Goal: Transaction & Acquisition: Download file/media

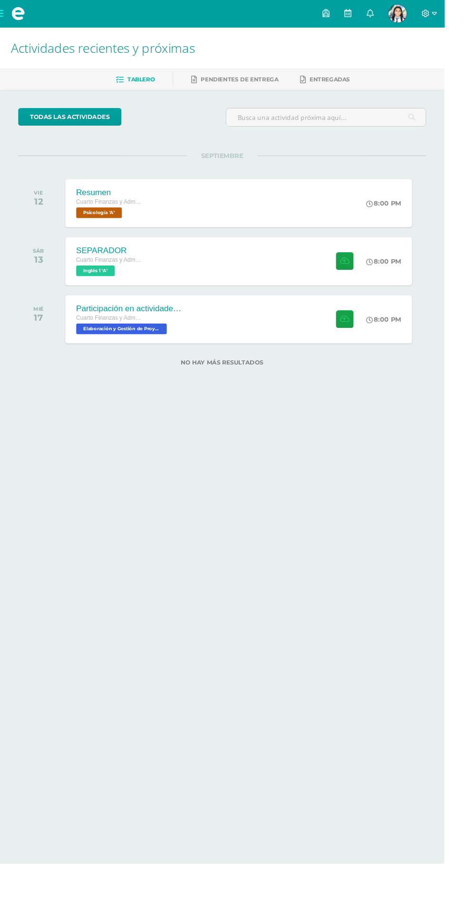
click at [429, 14] on span "Luz Mariangel Mi Perfil" at bounding box center [417, 14] width 23 height 19
click at [427, 17] on img at bounding box center [417, 14] width 19 height 19
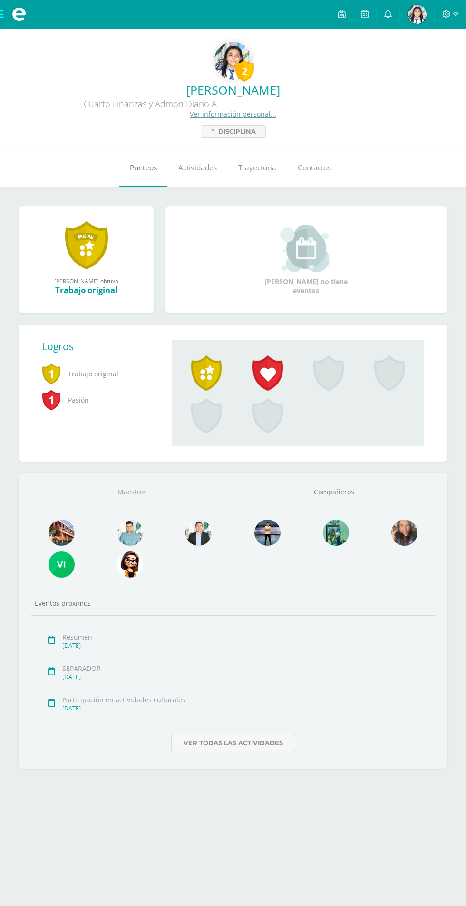
click at [145, 158] on link "Punteos" at bounding box center [143, 168] width 49 height 38
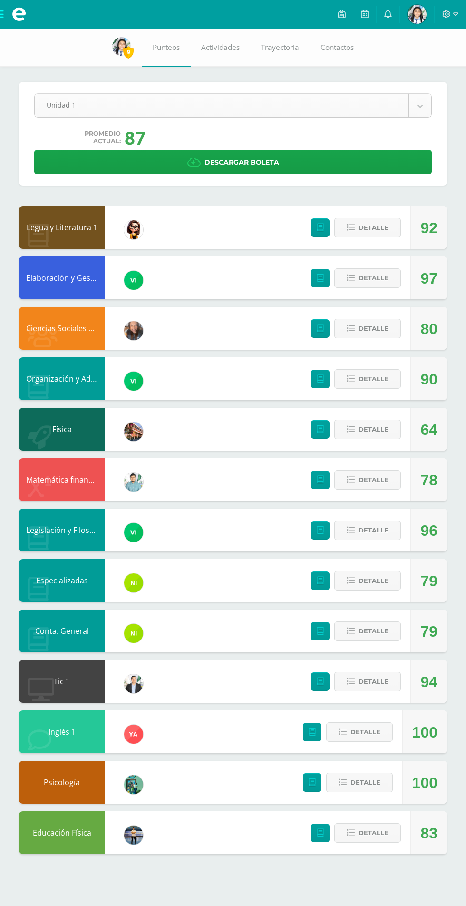
click at [414, 99] on body "Mis cursos Archivos Cerrar panel Ciencias Sociales y Formación Ciudadana Cuarto…" at bounding box center [233, 436] width 466 height 873
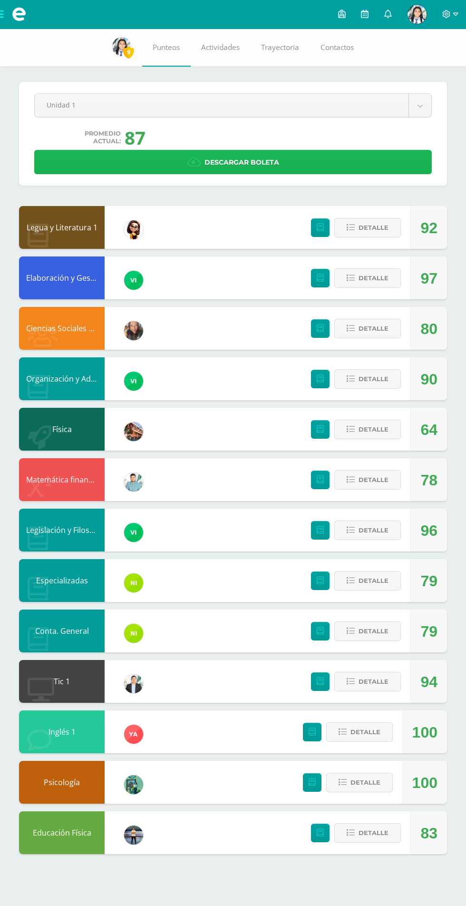
click at [345, 173] on link "Descargar boleta" at bounding box center [233, 162] width 398 height 24
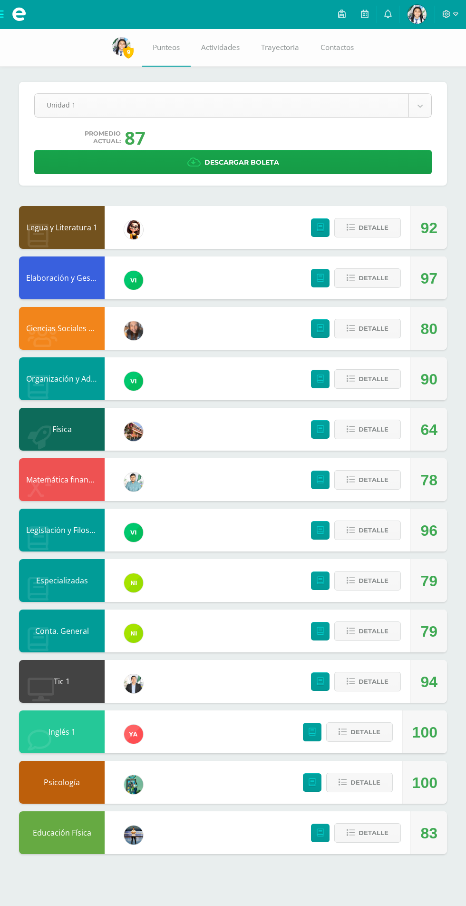
click at [412, 117] on body "Mis cursos Archivos Cerrar panel Ciencias Sociales y Formación Ciudadana Cuarto…" at bounding box center [233, 436] width 466 height 873
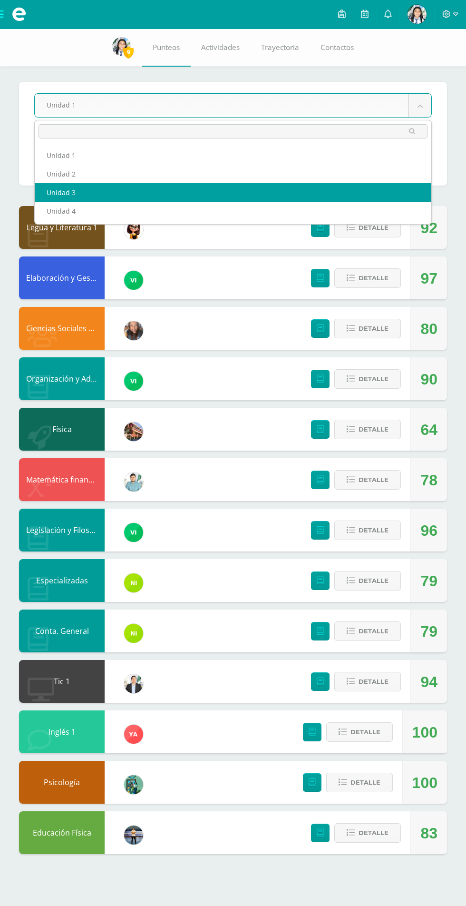
select select "Unidad 3"
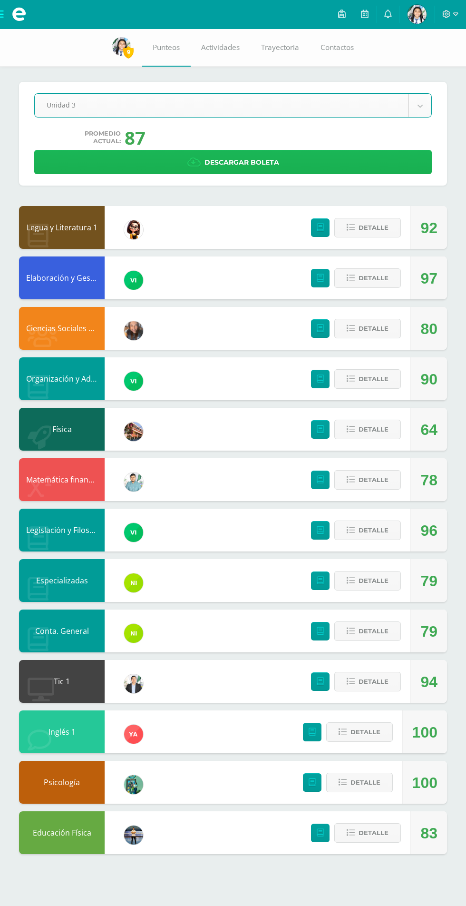
click at [368, 155] on link "Descargar boleta" at bounding box center [233, 162] width 398 height 24
click at [375, 171] on link "Descargar boleta" at bounding box center [233, 162] width 398 height 24
